Goal: Use online tool/utility: Utilize a website feature to perform a specific function

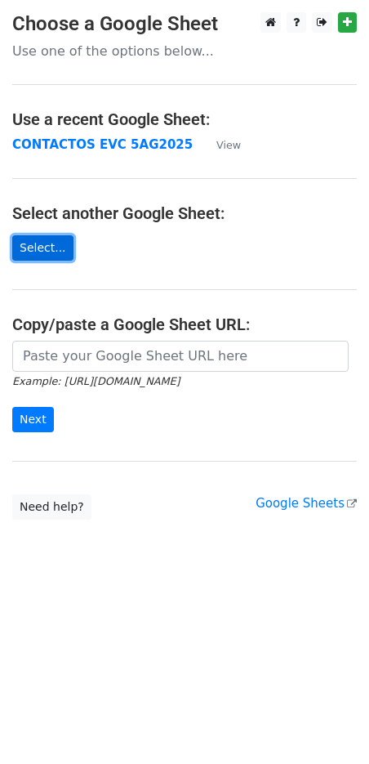
click at [60, 247] on link "Select..." at bounding box center [42, 247] width 61 height 25
click at [37, 252] on link "Select..." at bounding box center [42, 247] width 61 height 25
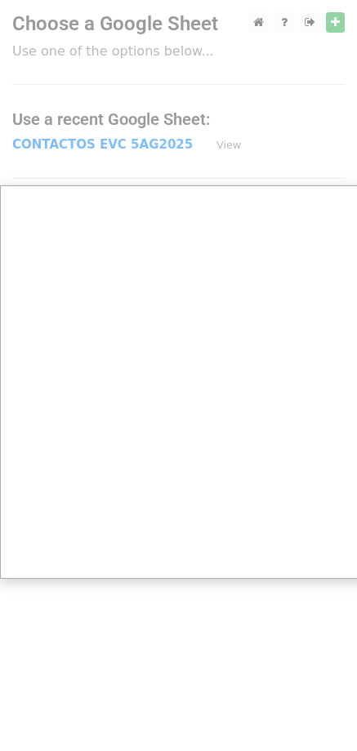
click at [229, 147] on div at bounding box center [184, 382] width 369 height 764
click at [114, 141] on div at bounding box center [184, 382] width 369 height 764
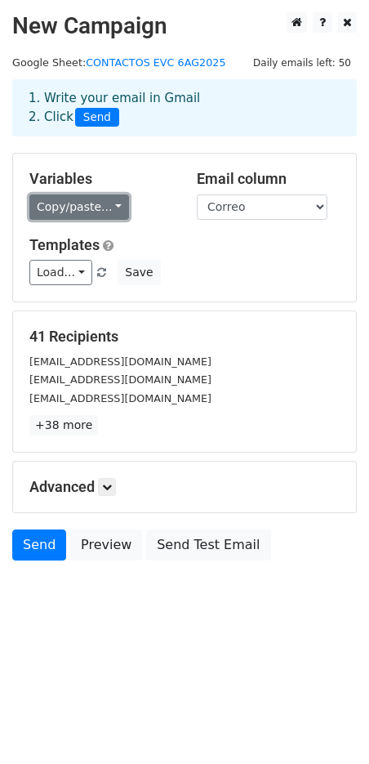
click at [96, 206] on link "Copy/paste..." at bounding box center [79, 206] width 100 height 25
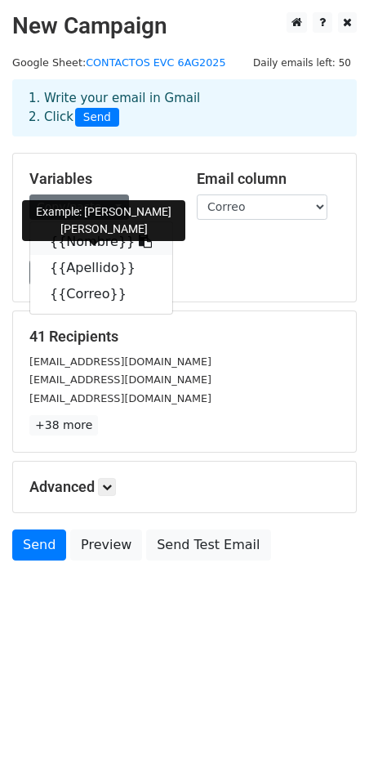
click at [97, 244] on link "{{Nombre}}" at bounding box center [101, 242] width 142 height 26
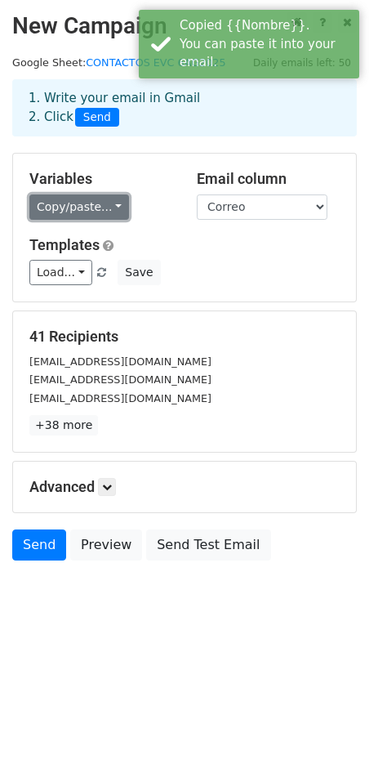
click at [81, 211] on link "Copy/paste..." at bounding box center [79, 206] width 100 height 25
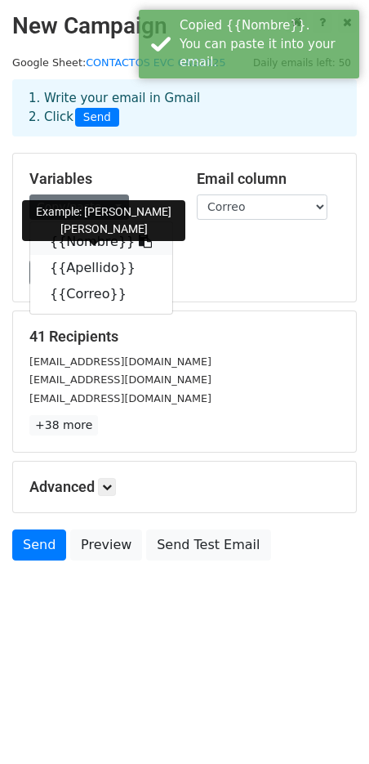
click at [87, 238] on link "{{Nombre}}" at bounding box center [101, 242] width 142 height 26
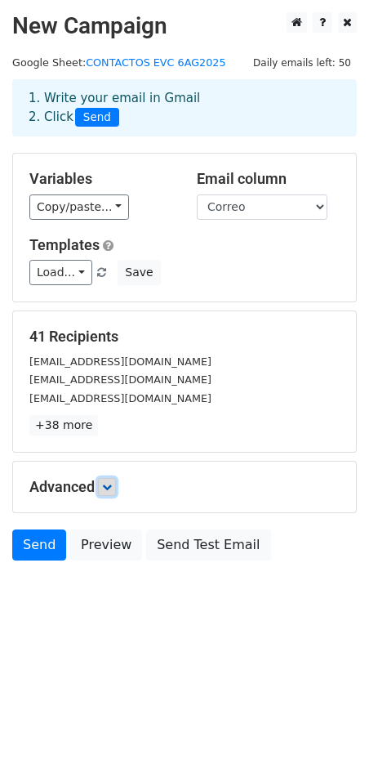
click at [106, 483] on icon at bounding box center [107, 487] width 10 height 10
